Goal: Task Accomplishment & Management: Check status

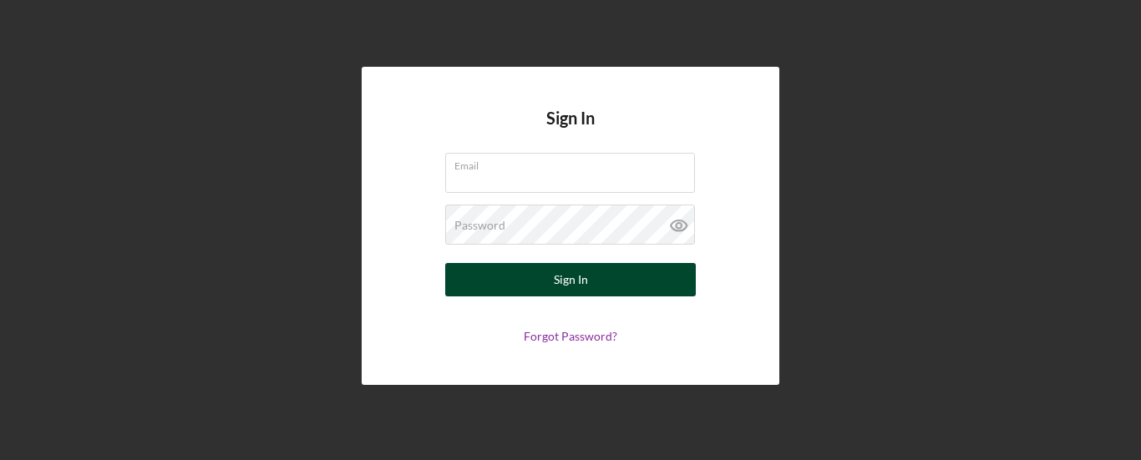
type input "[EMAIL_ADDRESS][DOMAIN_NAME]"
click at [533, 292] on button "Sign In" at bounding box center [570, 279] width 251 height 33
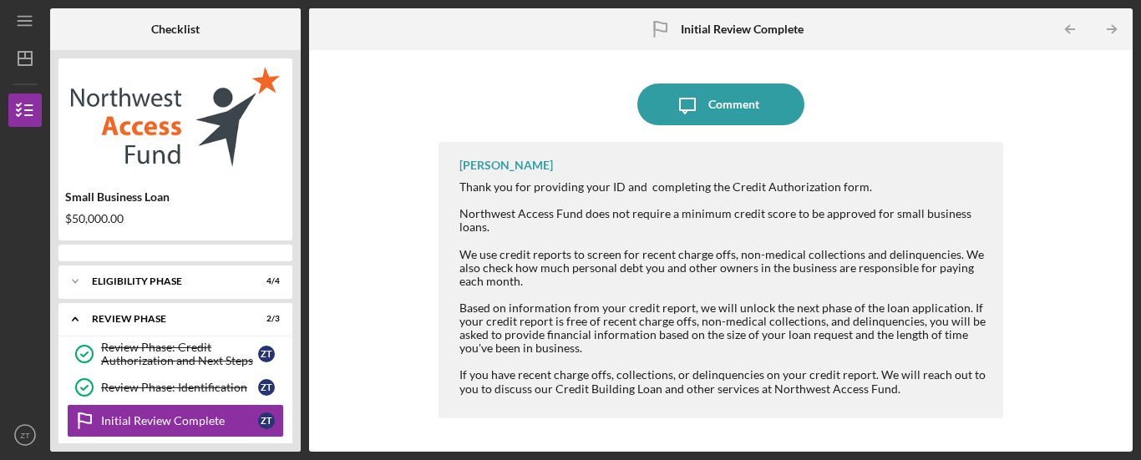
scroll to position [67, 0]
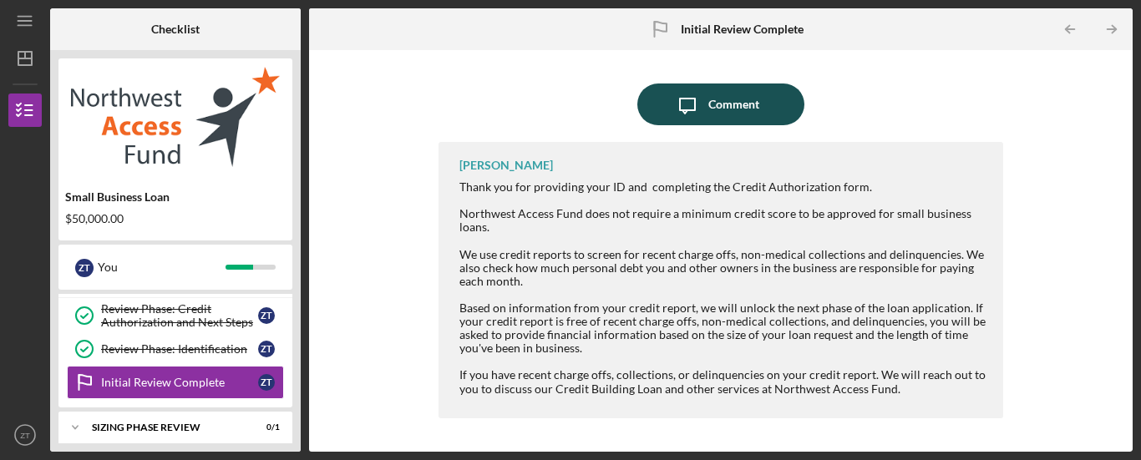
click at [696, 111] on icon "Icon/Message" at bounding box center [688, 105] width 42 height 42
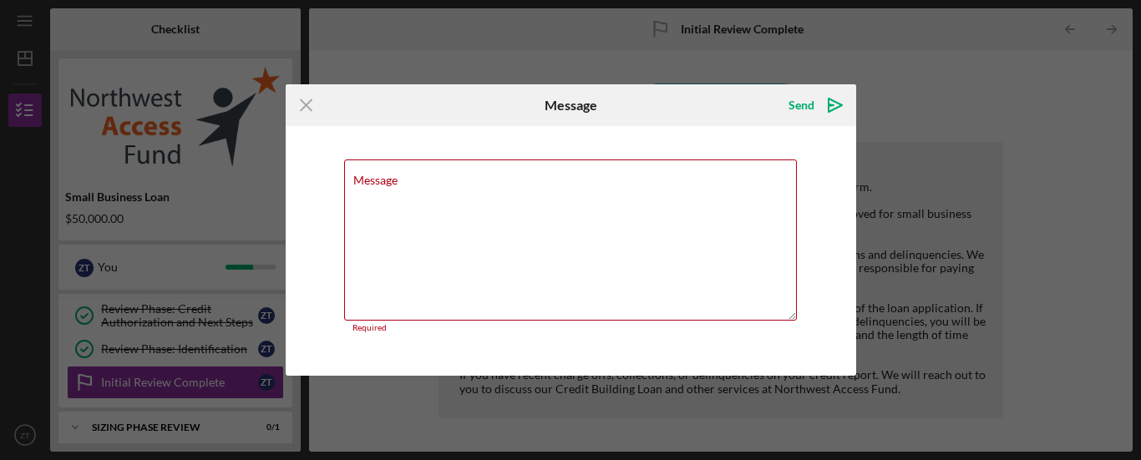
click at [746, 62] on div "Icon/Menu Close Message Send Icon/icon-invite-send Message Required Cancel Send…" at bounding box center [570, 230] width 1141 height 460
click at [296, 105] on icon "Icon/Menu Close" at bounding box center [307, 105] width 42 height 42
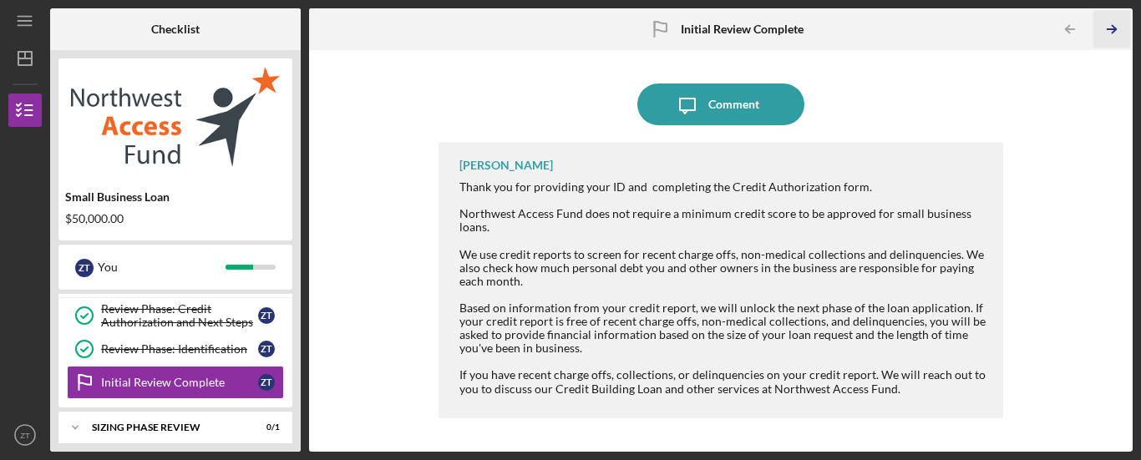
click at [1115, 30] on icon "Icon/Table Pagination Arrow" at bounding box center [1113, 30] width 38 height 38
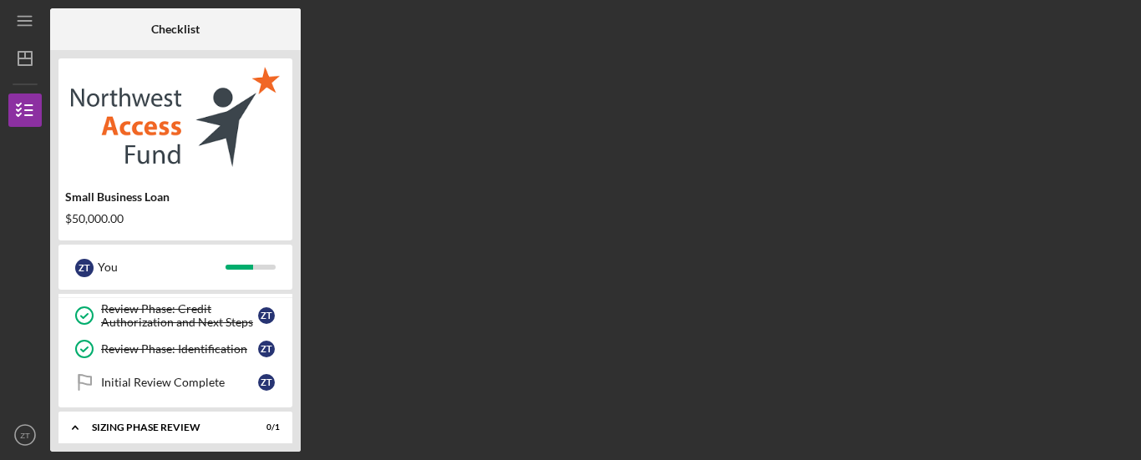
scroll to position [161, 0]
